Goal: Information Seeking & Learning: Learn about a topic

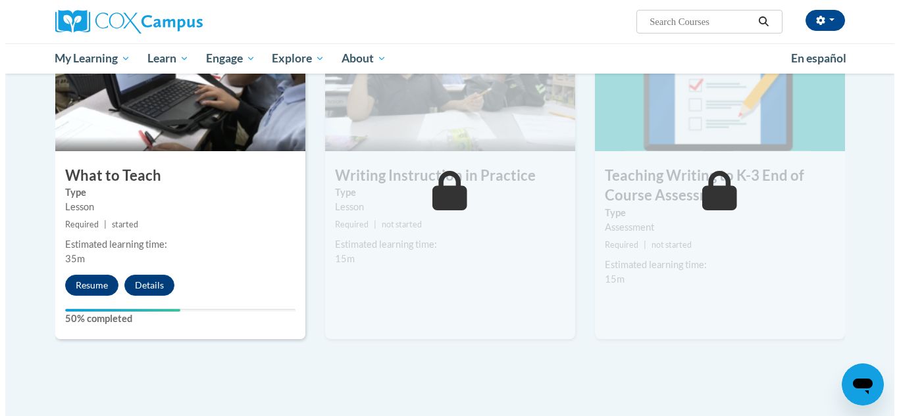
scroll to position [688, 0]
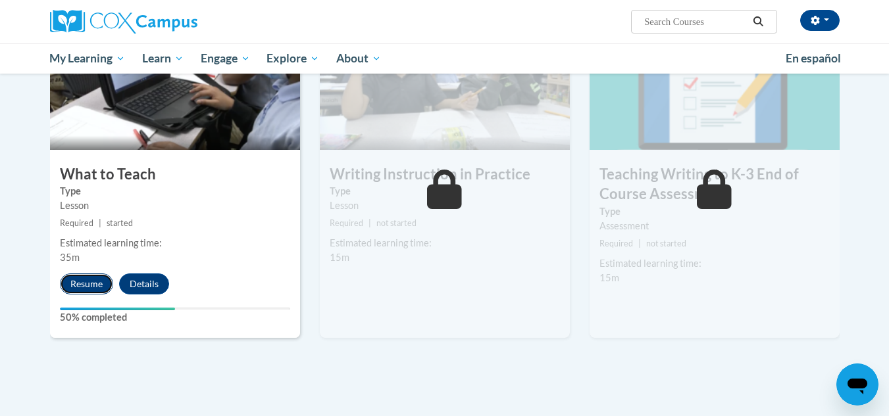
click at [96, 287] on button "Resume" at bounding box center [86, 284] width 53 height 21
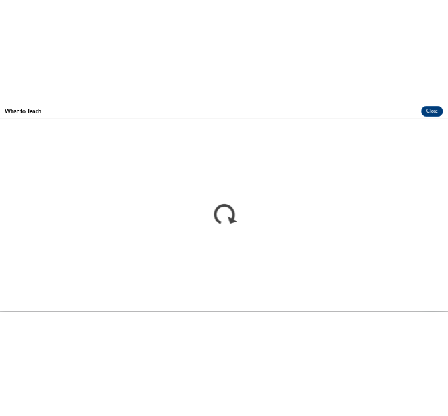
scroll to position [0, 0]
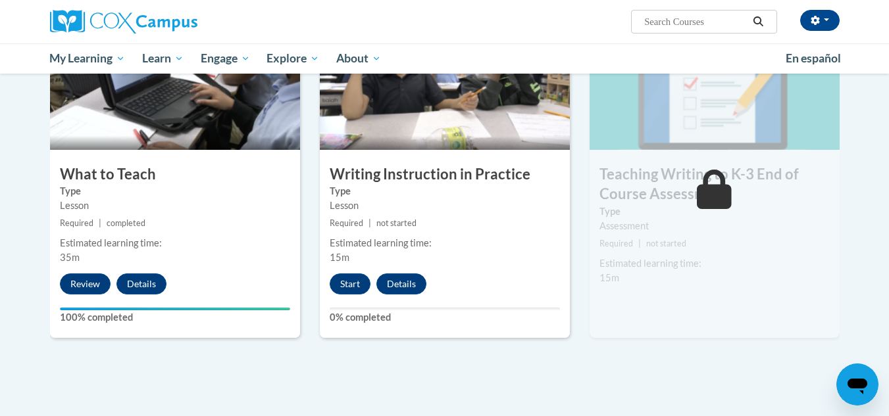
scroll to position [617, 0]
